Goal: Check status: Check status

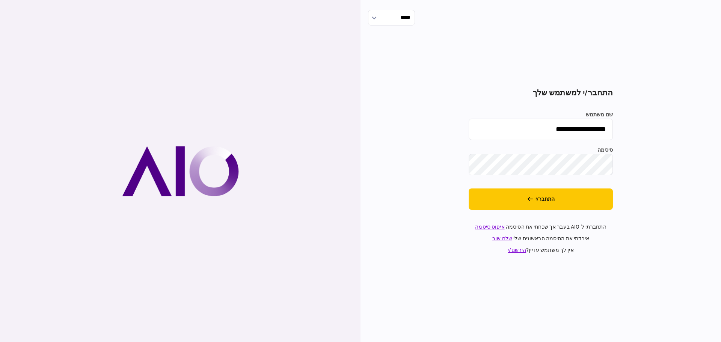
click at [541, 133] on input "**********" at bounding box center [540, 129] width 144 height 21
type input "*******"
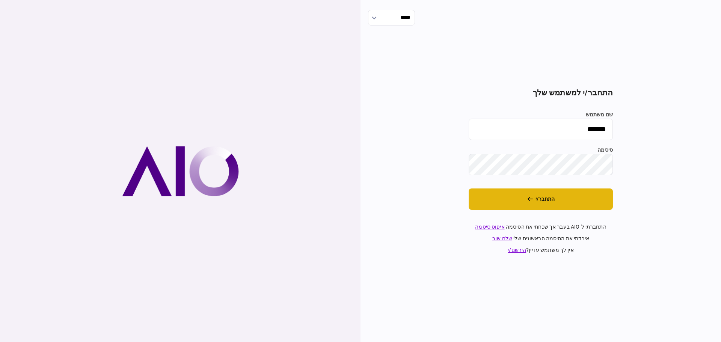
click at [533, 196] on button "התחבר/י" at bounding box center [540, 198] width 144 height 21
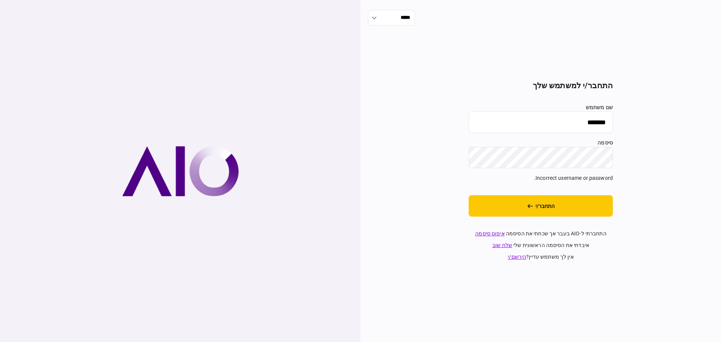
click at [628, 149] on div "***** התחבר/י למשתמש שלך שם משתמש ******* סיסמה Incorrect username or password.…" at bounding box center [540, 171] width 360 height 342
click at [544, 200] on button "התחבר/י" at bounding box center [540, 205] width 144 height 21
click at [677, 152] on div "***** התחבר/י למשתמש שלך שם משתמש ******* סיסמה Incorrect username or password.…" at bounding box center [540, 171] width 360 height 342
click at [565, 198] on button "התחבר/י" at bounding box center [540, 205] width 144 height 21
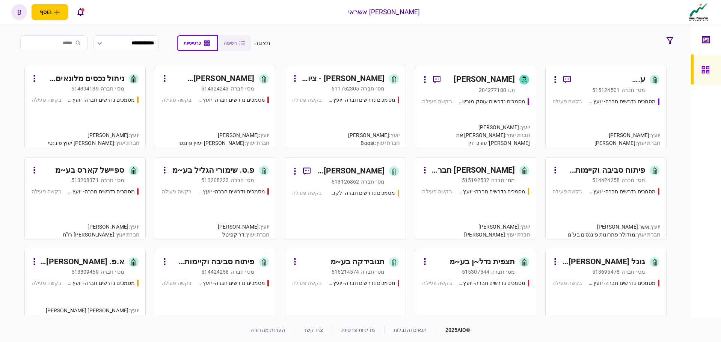
click at [577, 131] on div "מסמכים נדרשים חברה- יועץ - תהליך חברה בקשה פעילה" at bounding box center [605, 120] width 107 height 44
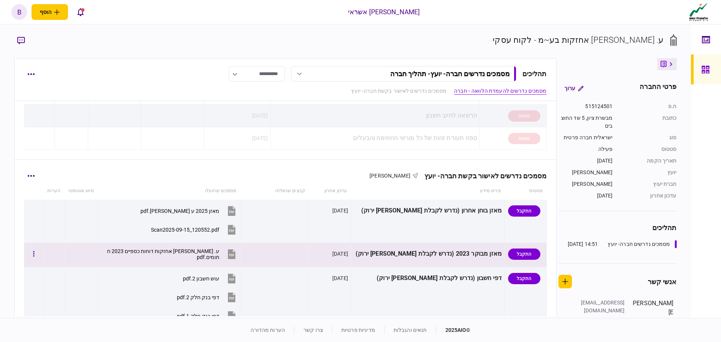
scroll to position [150, 0]
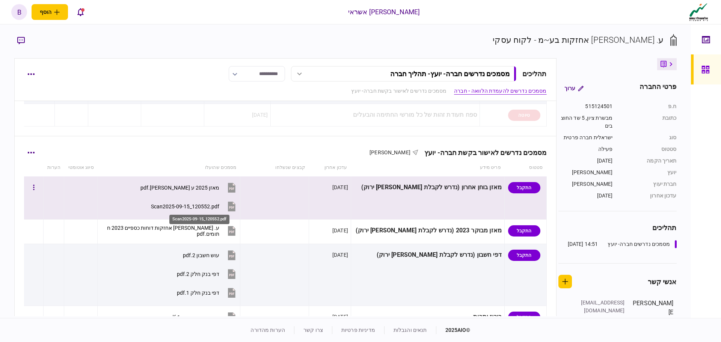
click at [217, 203] on div "Scan2025-09-15_120552.pdf" at bounding box center [185, 206] width 68 height 6
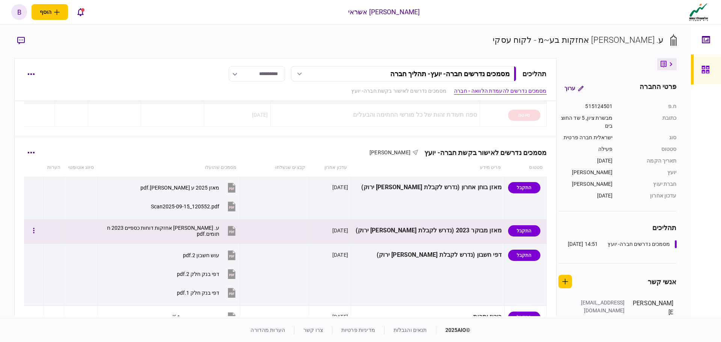
click at [219, 230] on div "ע. [PERSON_NAME] אחזקות דוחות כספיים 2023 חתומים.pdf" at bounding box center [162, 231] width 113 height 12
click at [151, 230] on div "ע. [PERSON_NAME] אחזקות דוחות כספיים 2023 חתומים.pdf" at bounding box center [162, 231] width 113 height 12
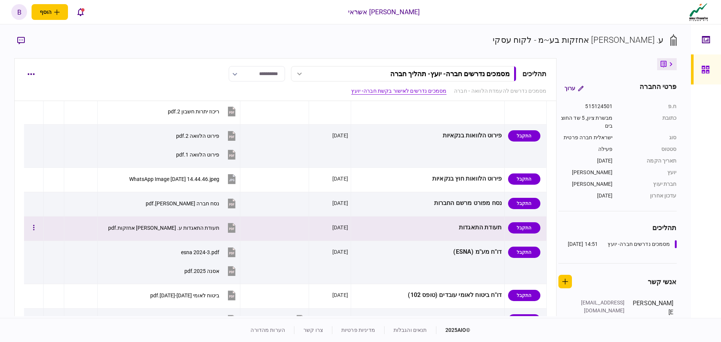
scroll to position [375, 0]
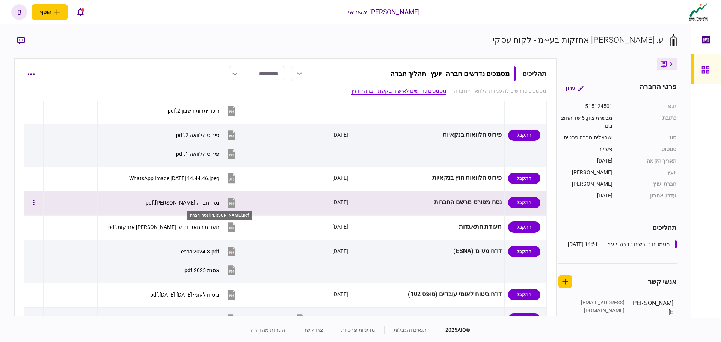
click at [219, 202] on div "נסח חברה [PERSON_NAME].pdf" at bounding box center [183, 203] width 74 height 6
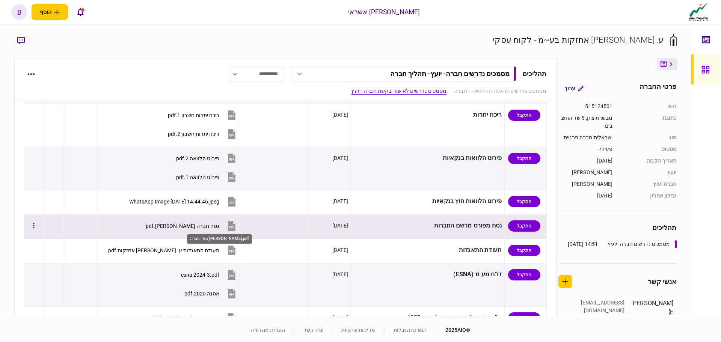
scroll to position [300, 0]
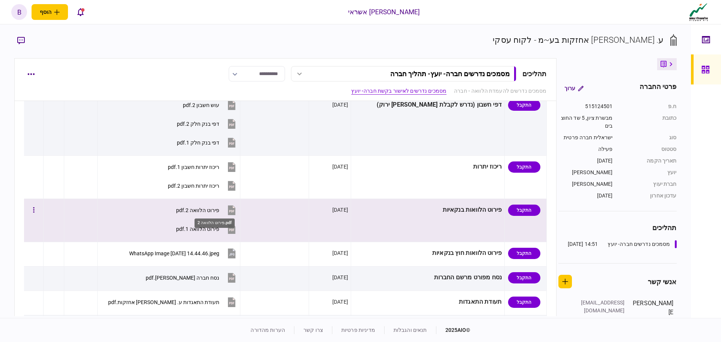
click at [216, 209] on div "פירוט הלוואה 2.pdf" at bounding box center [197, 210] width 43 height 6
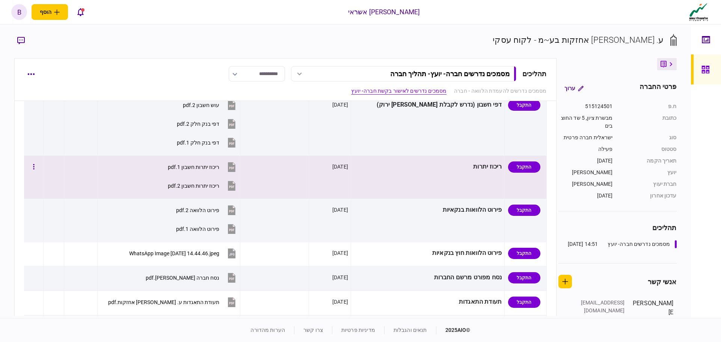
scroll to position [188, 0]
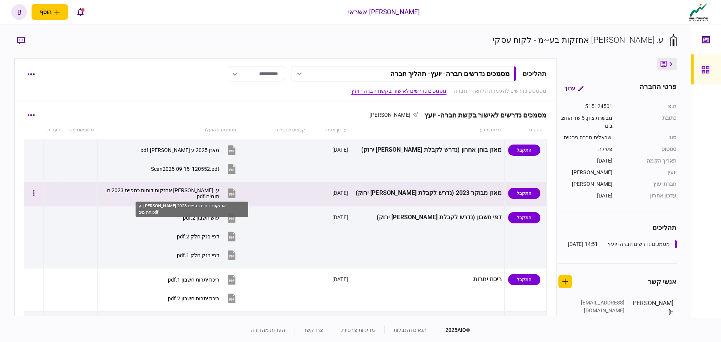
click at [207, 191] on div "ע. [PERSON_NAME] אחזקות דוחות כספיים 2023 חתומים.pdf" at bounding box center [162, 193] width 113 height 12
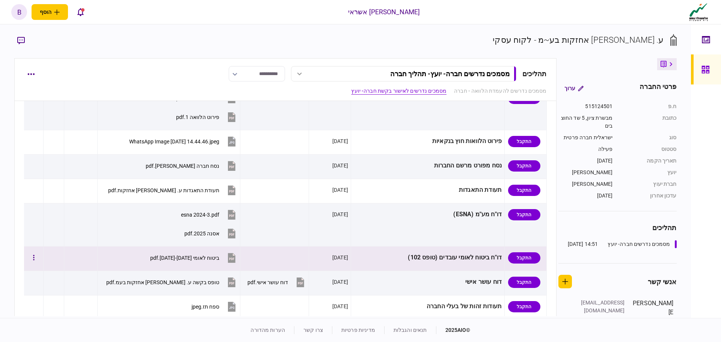
scroll to position [413, 0]
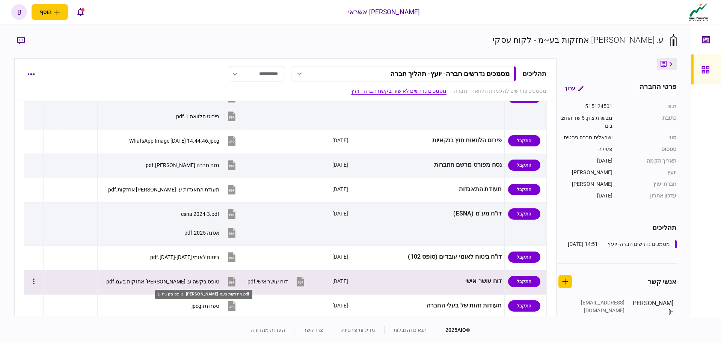
click at [217, 279] on div "טופס בקשה ע. [PERSON_NAME] אחזקות בעמ.pdf" at bounding box center [162, 282] width 113 height 6
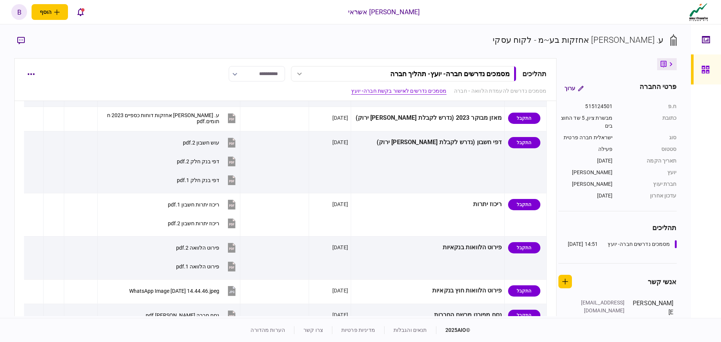
scroll to position [113, 0]
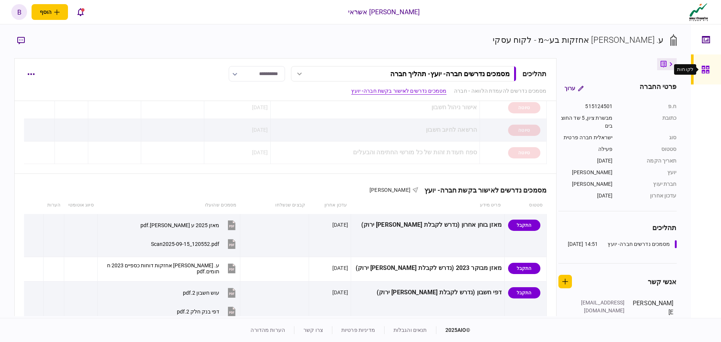
click at [705, 77] on div at bounding box center [707, 69] width 12 height 30
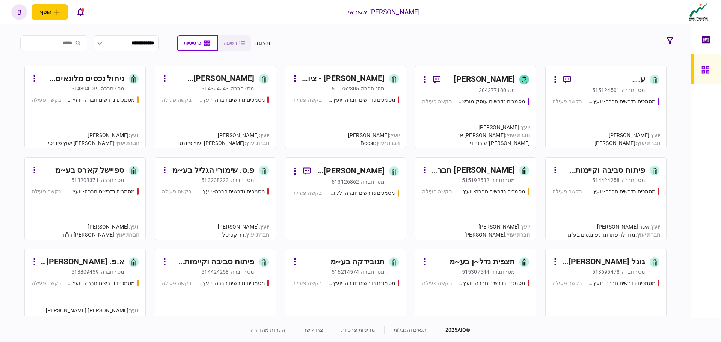
click at [349, 125] on div "מסמכים נדרשים חברה- יועץ - תהליך חברה בקשה פעילה" at bounding box center [345, 118] width 107 height 45
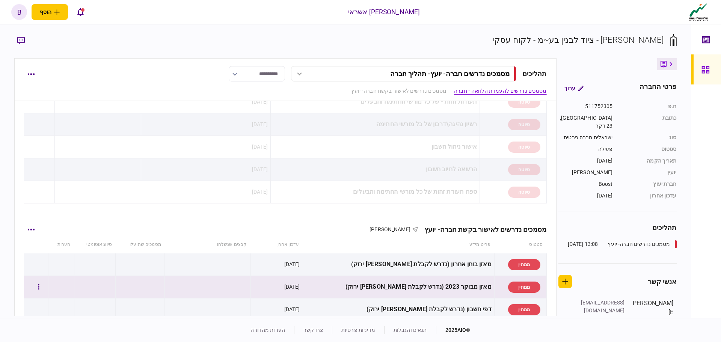
scroll to position [188, 0]
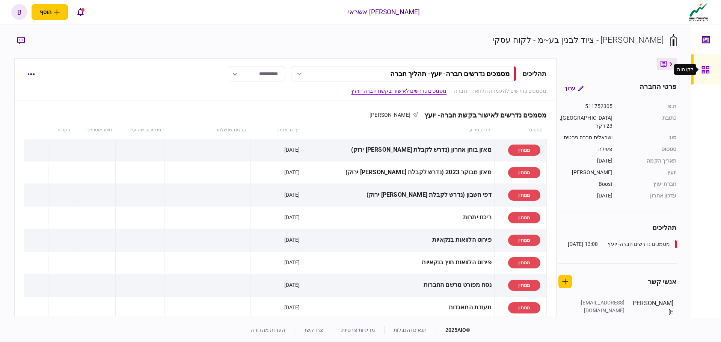
click at [703, 66] on icon at bounding box center [705, 70] width 8 height 8
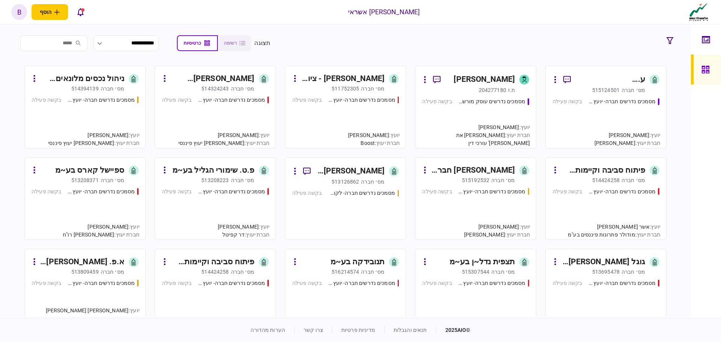
click at [128, 212] on div "מסמכים נדרשים חברה- יועץ - תהליך חברה בקשה פעילה" at bounding box center [85, 210] width 107 height 45
